Goal: Task Accomplishment & Management: Manage account settings

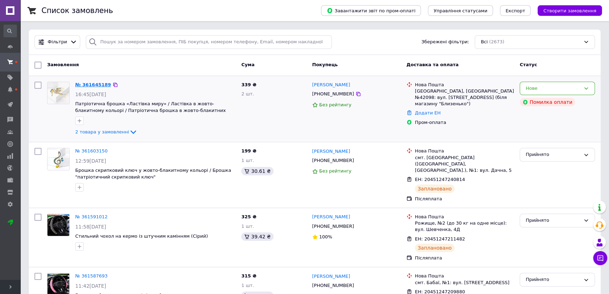
click at [91, 82] on link "№ 361645189" at bounding box center [93, 84] width 36 height 5
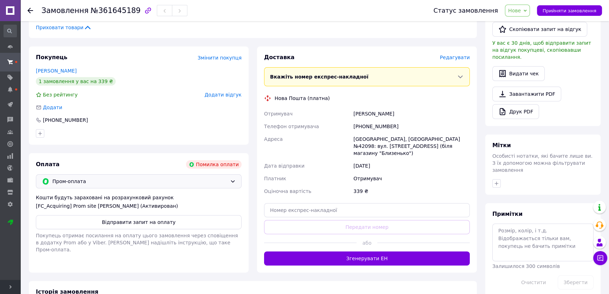
scroll to position [192, 0]
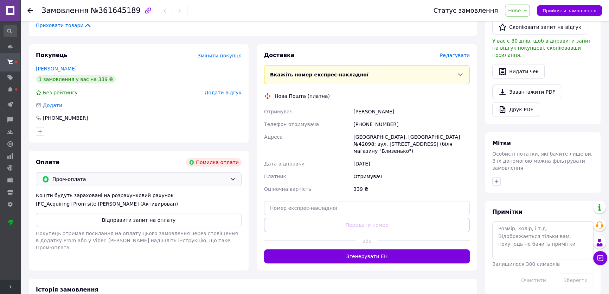
click at [134, 180] on span "Пром-оплата" at bounding box center [139, 179] width 175 height 8
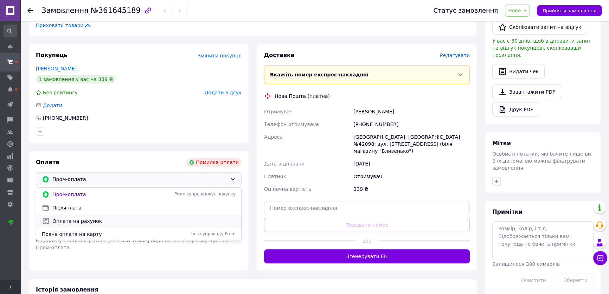
click at [126, 217] on span "Оплата на рахунок" at bounding box center [143, 220] width 183 height 7
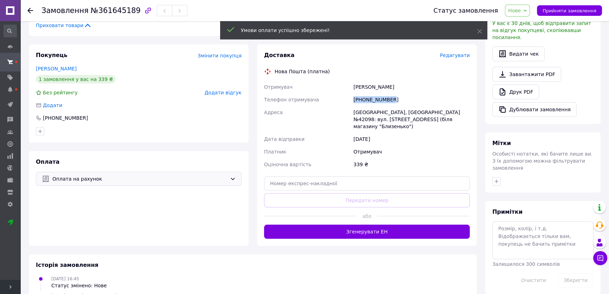
drag, startPoint x: 354, startPoint y: 101, endPoint x: 426, endPoint y: 102, distance: 71.8
click at [426, 102] on div "[PHONE_NUMBER]" at bounding box center [411, 99] width 119 height 13
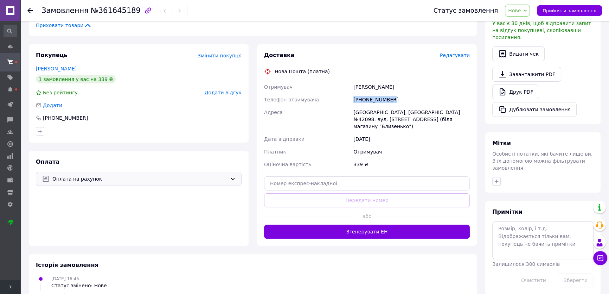
copy div "[PHONE_NUMBER]"
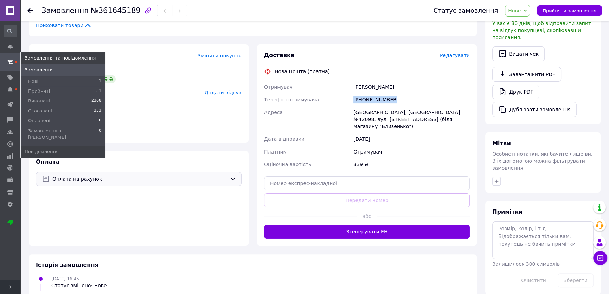
click at [34, 73] on span "Замовлення" at bounding box center [39, 70] width 29 height 6
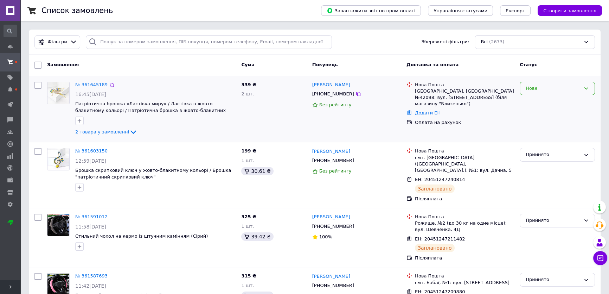
click at [555, 88] on div "Нове" at bounding box center [553, 88] width 55 height 7
click at [549, 100] on li "Прийнято" at bounding box center [557, 102] width 75 height 13
click at [130, 133] on icon at bounding box center [133, 132] width 6 height 4
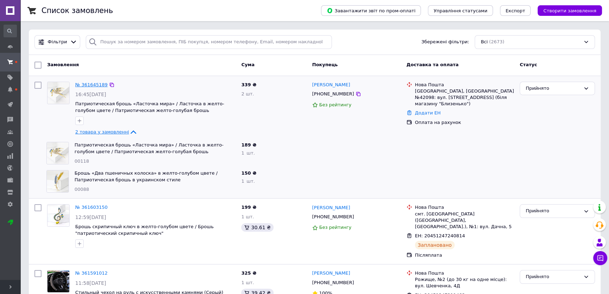
click at [91, 82] on link "№ 361645189" at bounding box center [91, 84] width 32 height 5
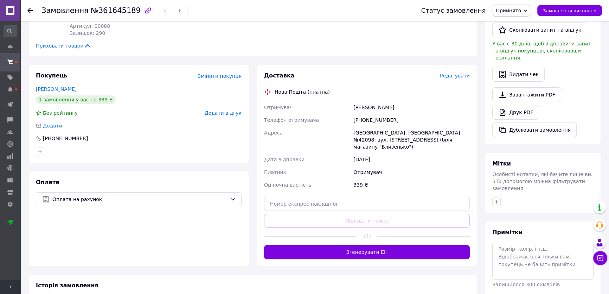
scroll to position [160, 0]
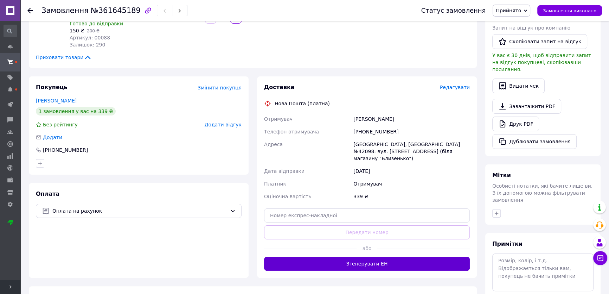
click at [298, 256] on button "Згенерувати ЕН" at bounding box center [367, 263] width 206 height 14
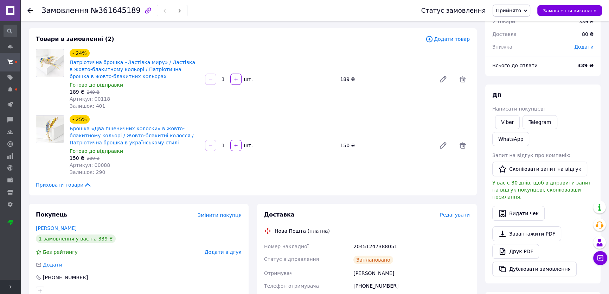
scroll to position [32, 0]
click at [32, 11] on icon at bounding box center [30, 11] width 6 height 6
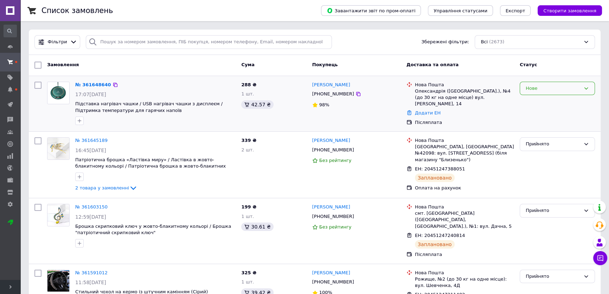
click at [547, 87] on div "Нове" at bounding box center [553, 88] width 55 height 7
click at [547, 100] on li "Прийнято" at bounding box center [557, 102] width 75 height 13
click at [98, 84] on link "№ 361648640" at bounding box center [93, 84] width 36 height 5
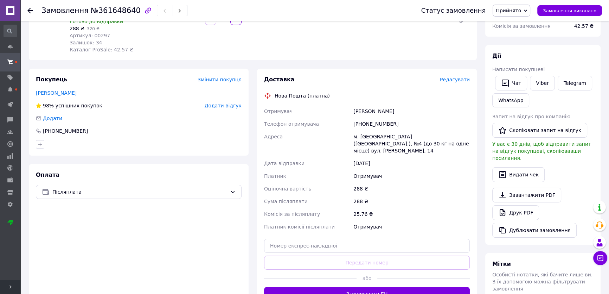
scroll to position [128, 0]
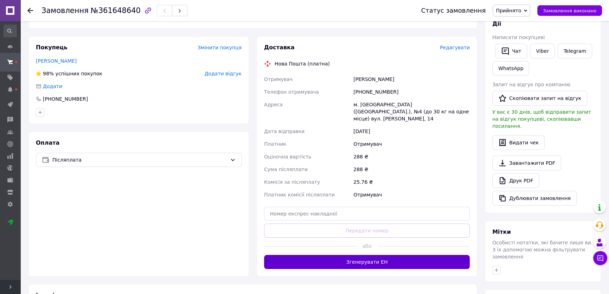
click at [339, 255] on button "Згенерувати ЕН" at bounding box center [367, 262] width 206 height 14
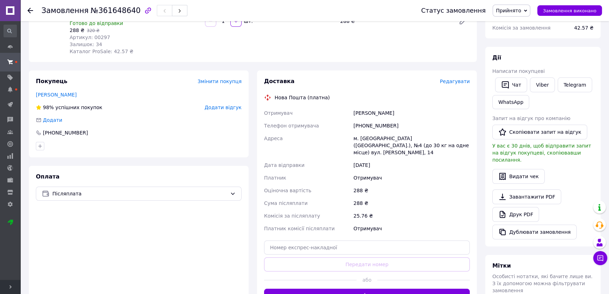
scroll to position [32, 0]
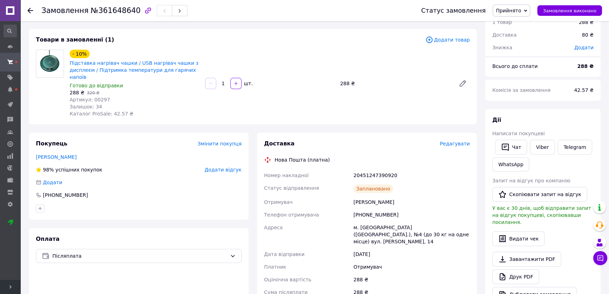
click at [31, 8] on icon at bounding box center [30, 11] width 6 height 6
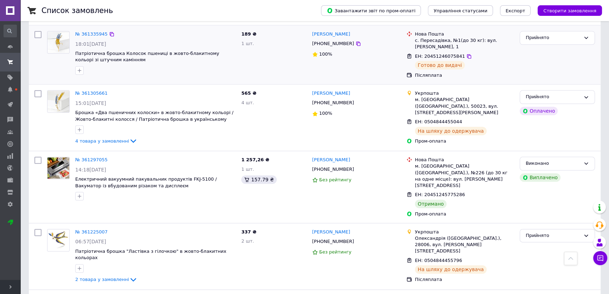
scroll to position [1045, 0]
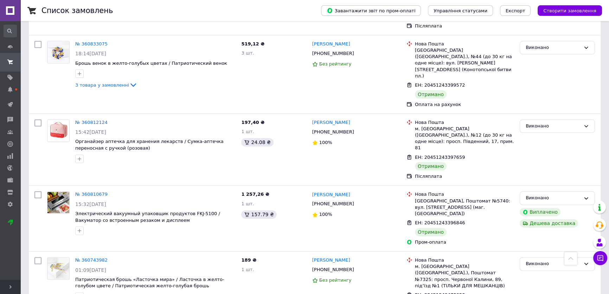
scroll to position [1060, 0]
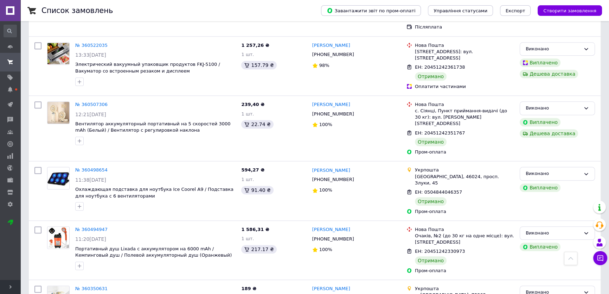
scroll to position [980, 0]
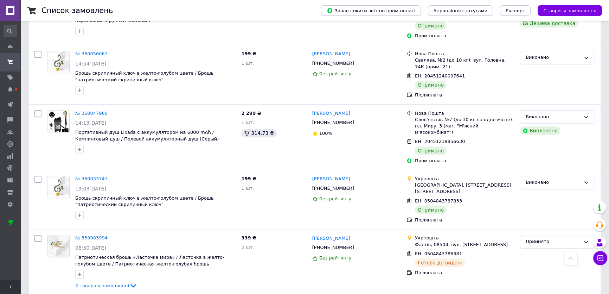
scroll to position [927, 0]
